Goal: Find specific page/section

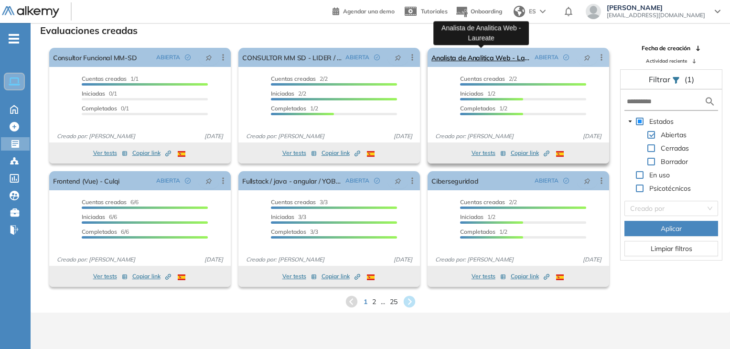
drag, startPoint x: 0, startPoint y: 0, endPoint x: 485, endPoint y: 60, distance: 488.9
click at [485, 60] on link "Analista de Analitica Web - Laureate" at bounding box center [481, 57] width 99 height 19
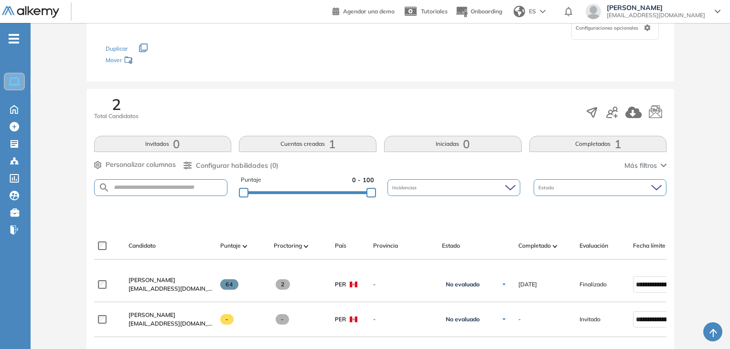
scroll to position [200, 0]
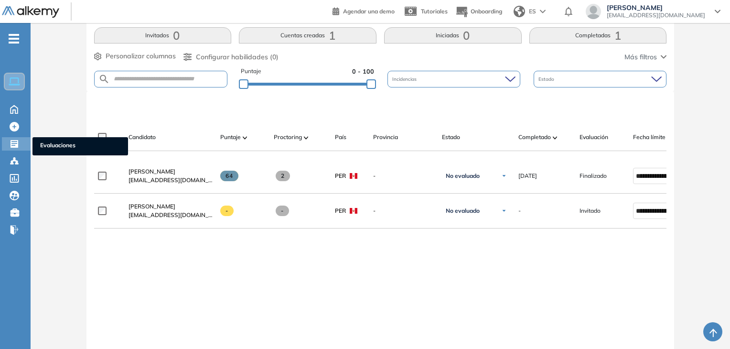
click at [14, 146] on icon at bounding box center [15, 144] width 8 height 8
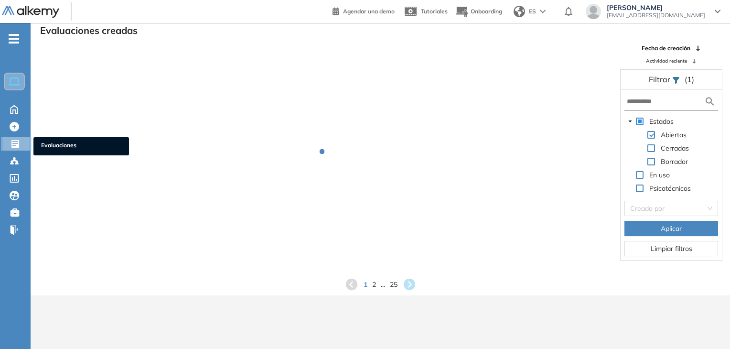
scroll to position [23, 0]
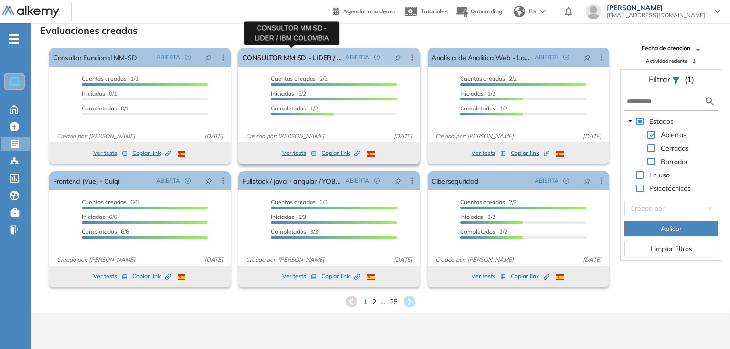
click at [306, 60] on link "CONSULTOR MM SD - LIDER / IBM COLOMBIA" at bounding box center [291, 57] width 99 height 19
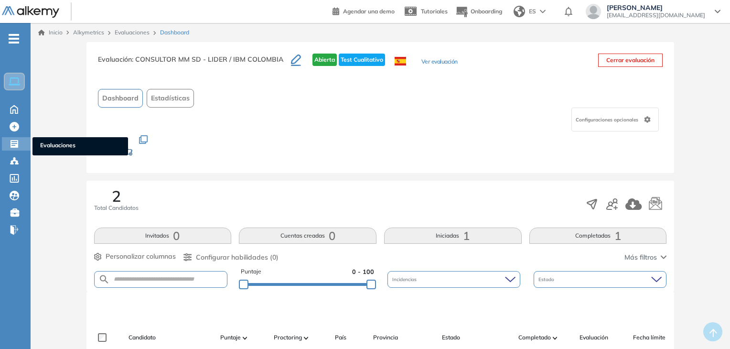
click at [17, 141] on icon at bounding box center [15, 144] width 10 height 10
